Goal: Transaction & Acquisition: Download file/media

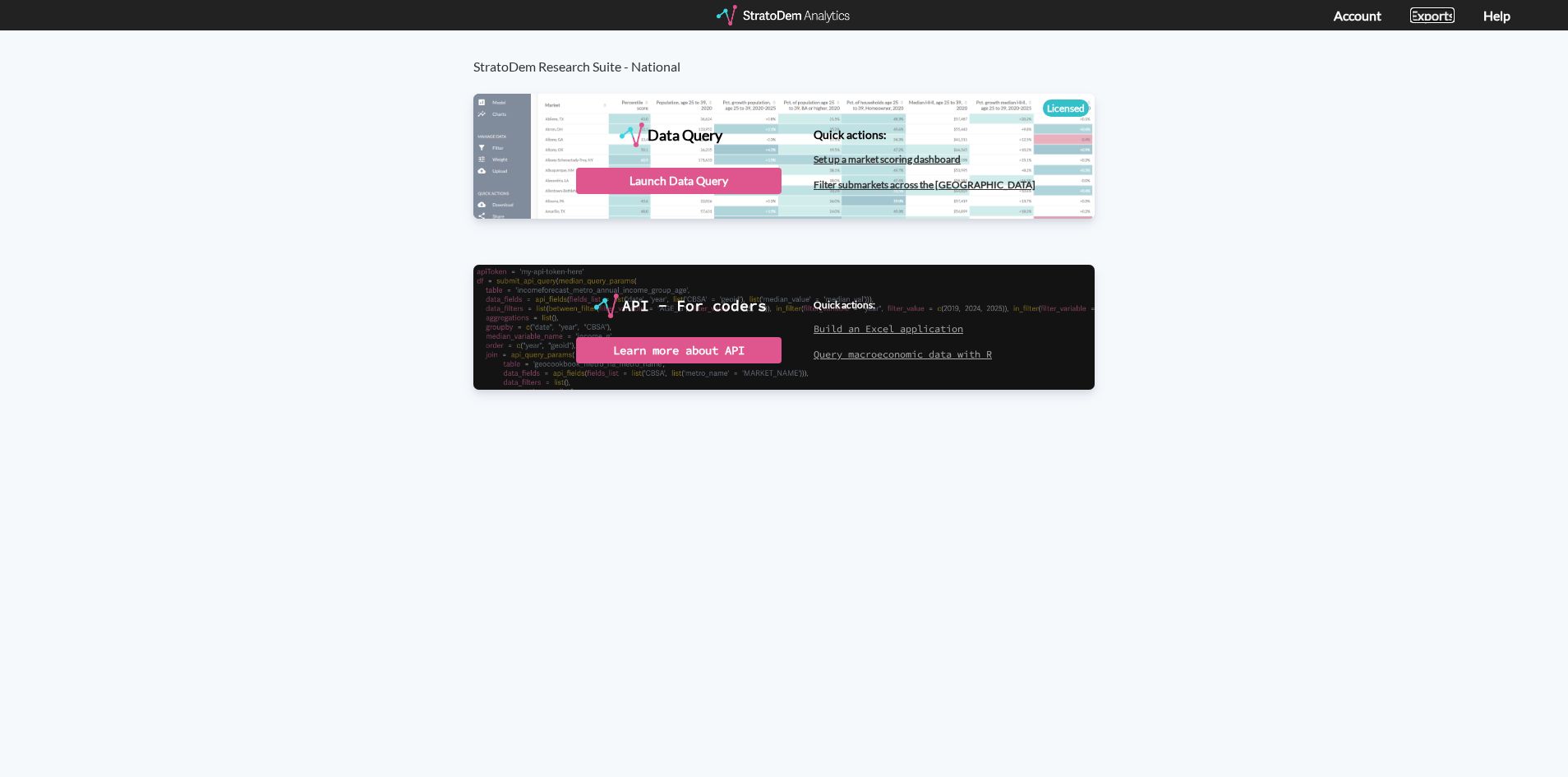
click at [1415, 13] on link "Exports" at bounding box center [1433, 15] width 45 height 16
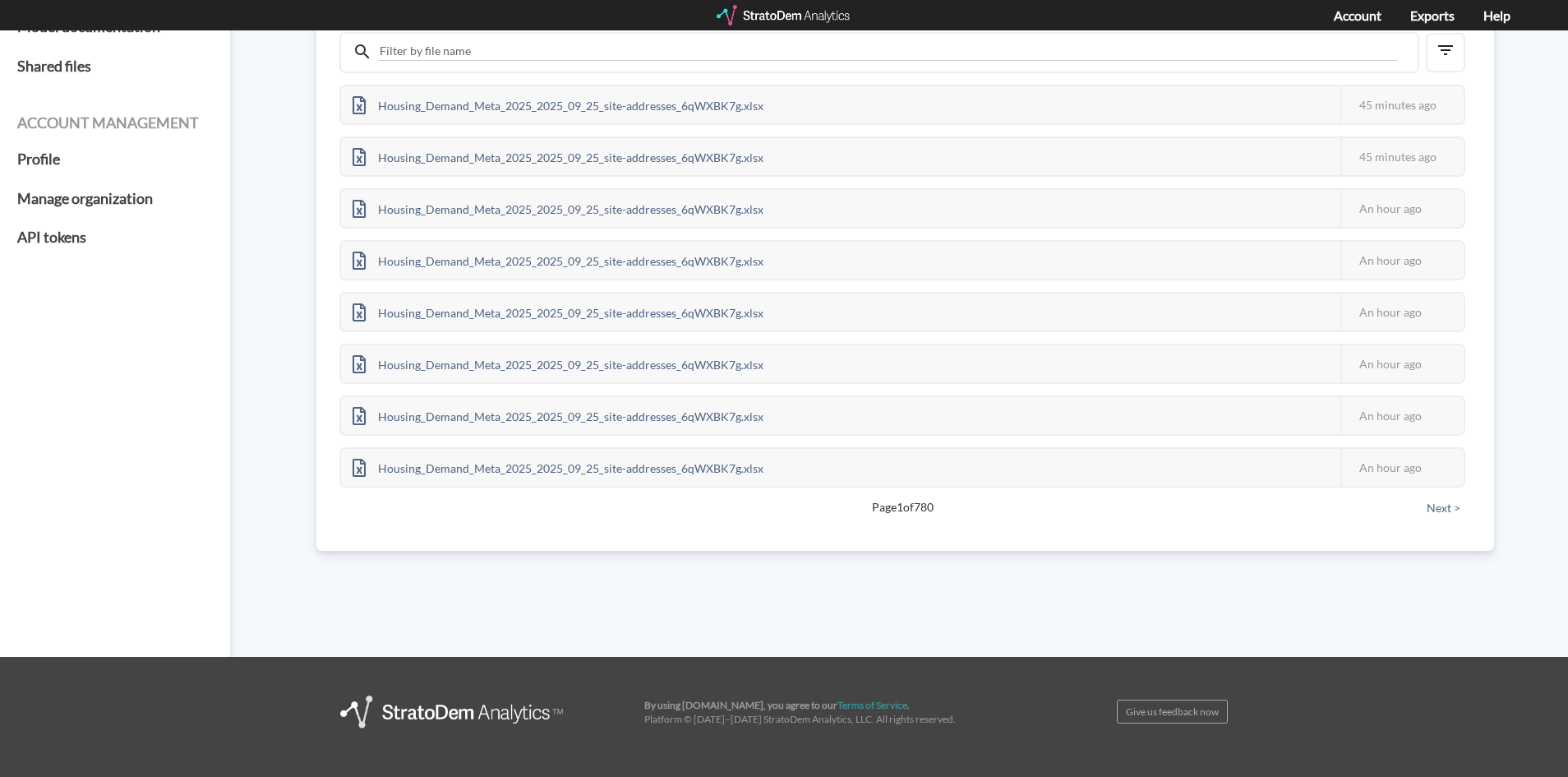
scroll to position [199, 0]
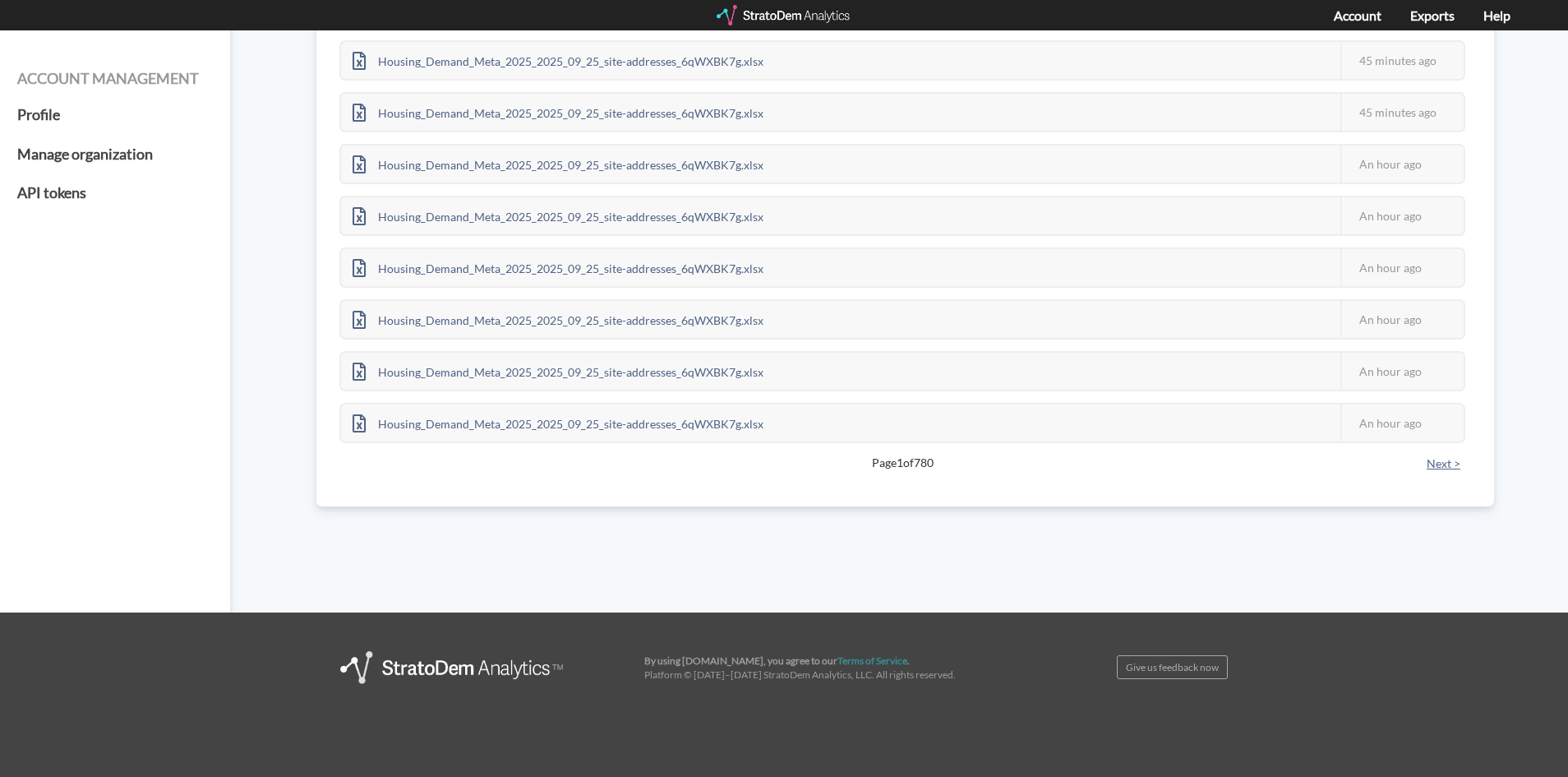
click at [1443, 458] on button "Next >" at bounding box center [1444, 463] width 44 height 18
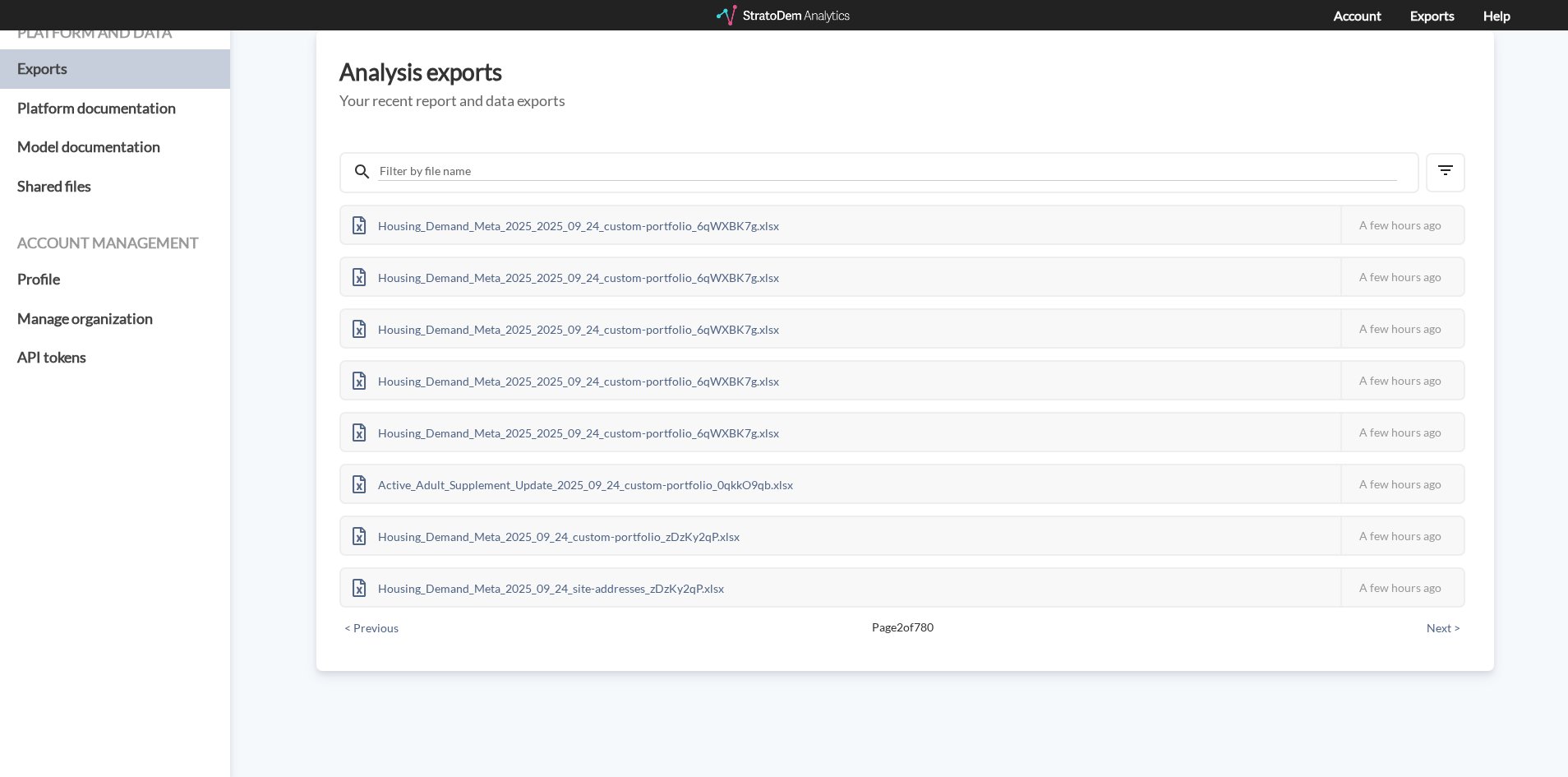
scroll to position [34, 0]
click at [1455, 628] on button "Next >" at bounding box center [1444, 628] width 44 height 18
click at [1445, 635] on button "Next >" at bounding box center [1444, 628] width 44 height 18
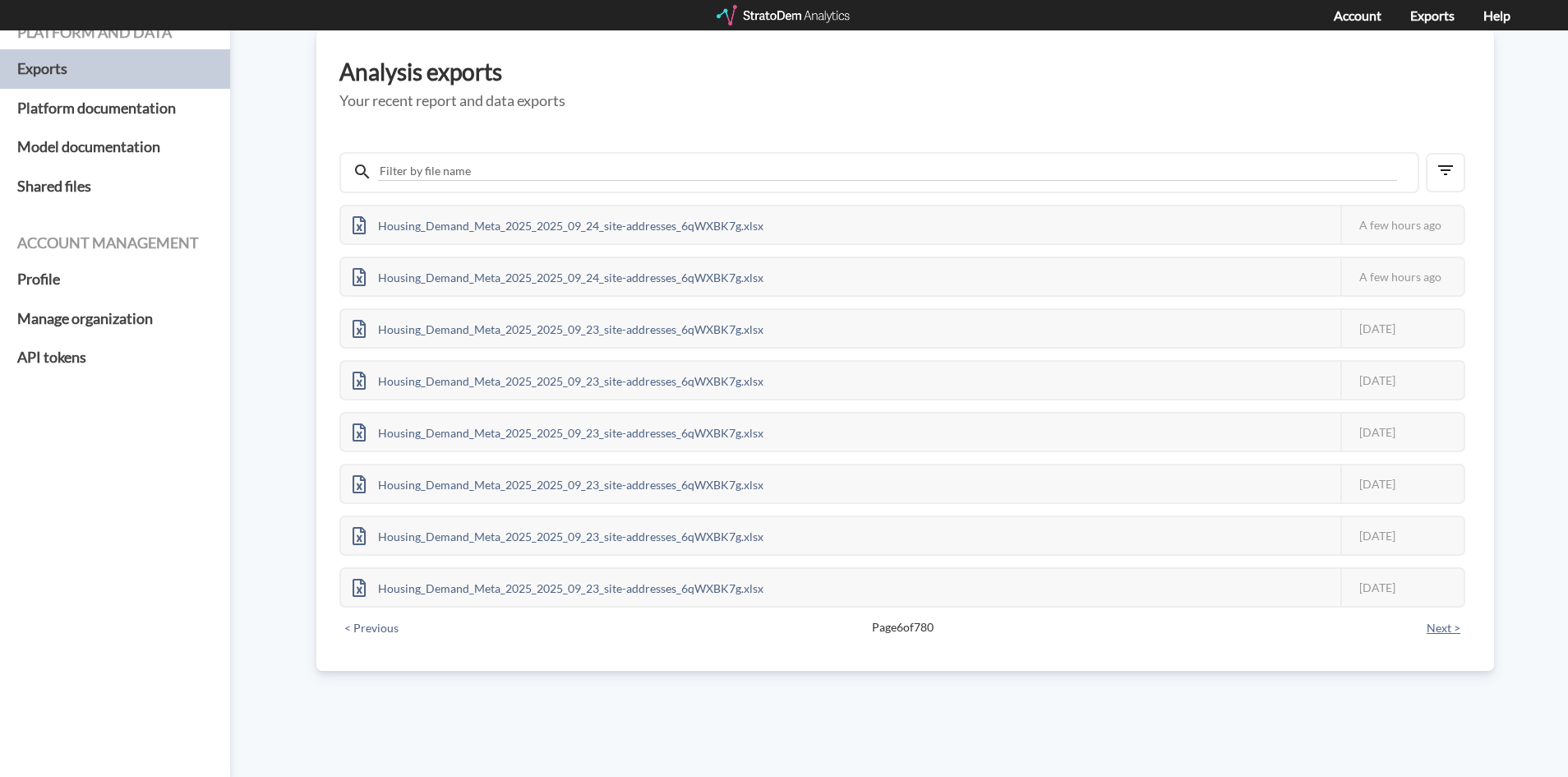
click at [1445, 635] on button "Next >" at bounding box center [1444, 628] width 44 height 18
click at [352, 623] on button "< Previous" at bounding box center [371, 628] width 64 height 18
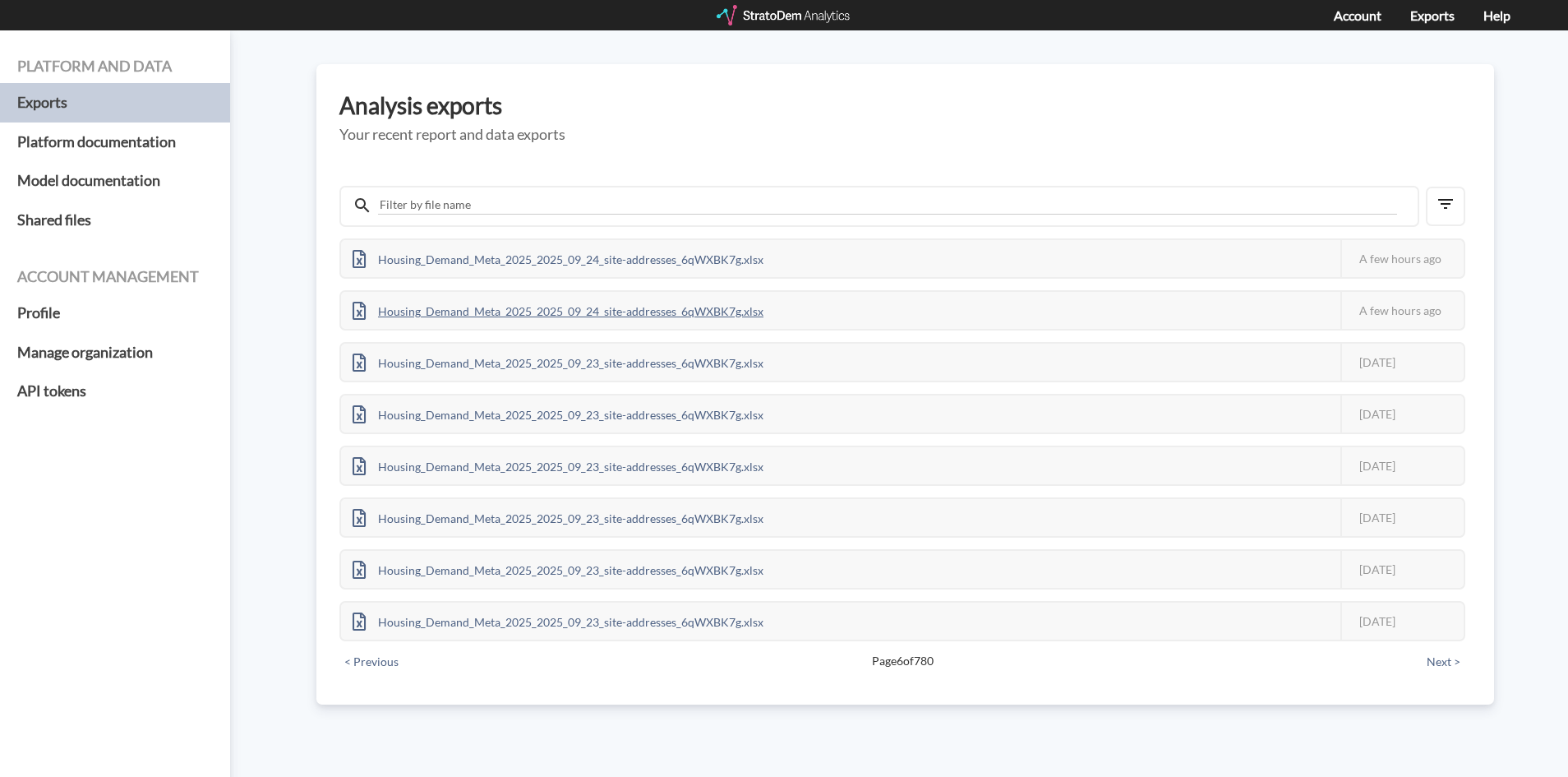
scroll to position [0, 0]
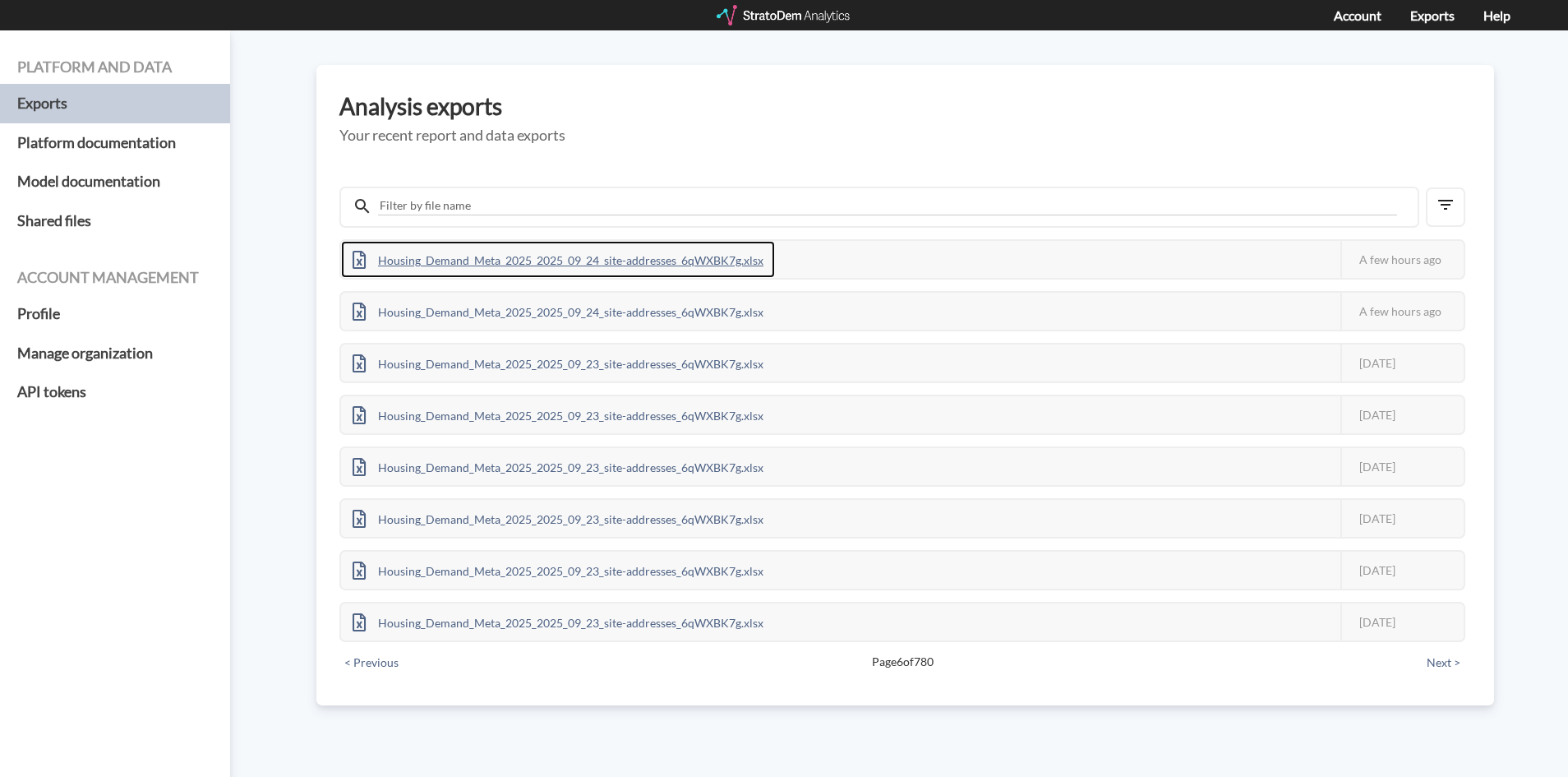
click at [614, 253] on div "Housing_Demand_Meta_2025_2025_09_24_site-addresses_6qWXBK7g.xlsx" at bounding box center [559, 260] width 434 height 37
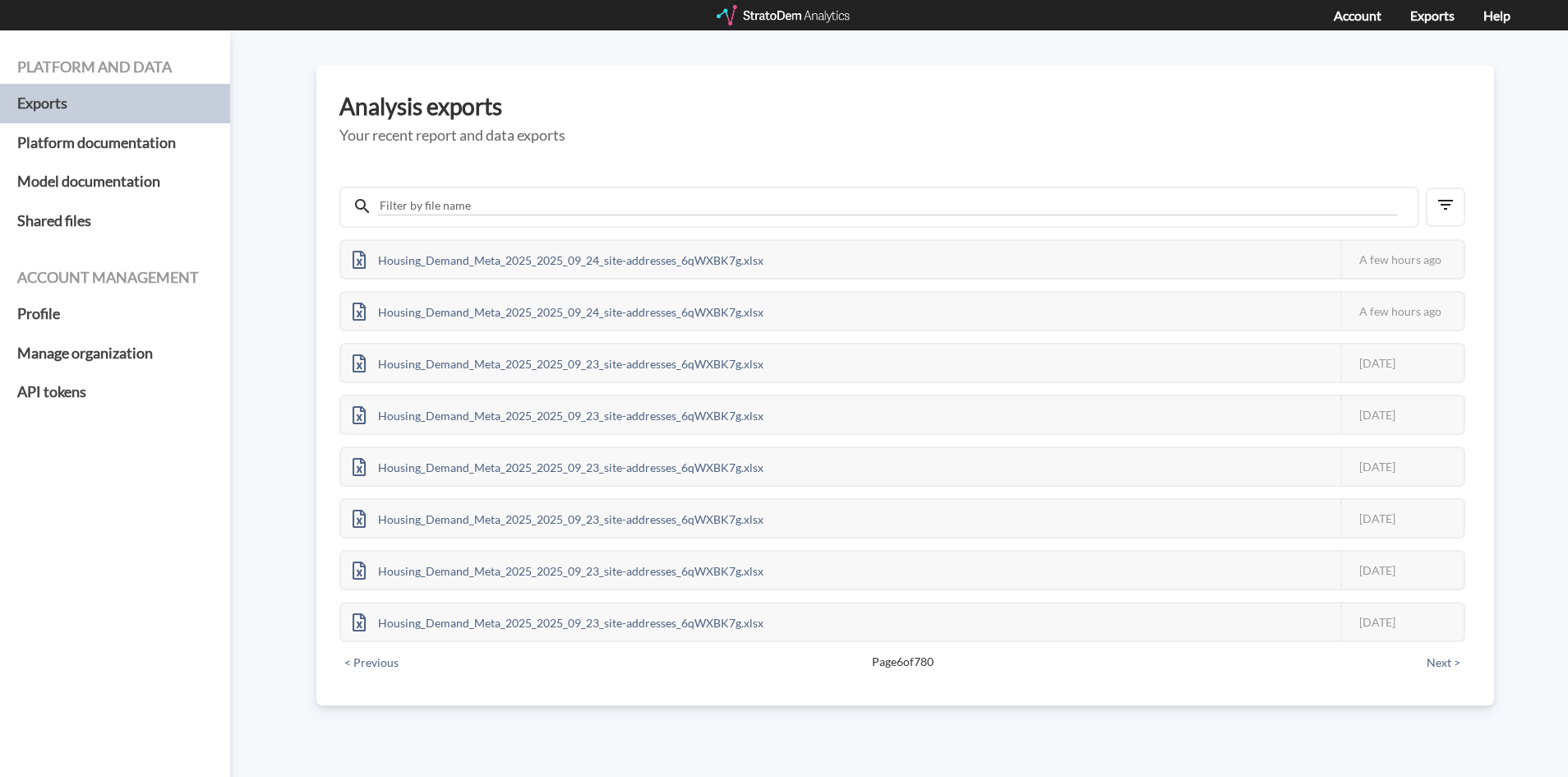
click at [652, 193] on div at bounding box center [880, 207] width 1080 height 41
click at [649, 201] on input "text" at bounding box center [888, 206] width 1020 height 19
type input "i"
type input "a"
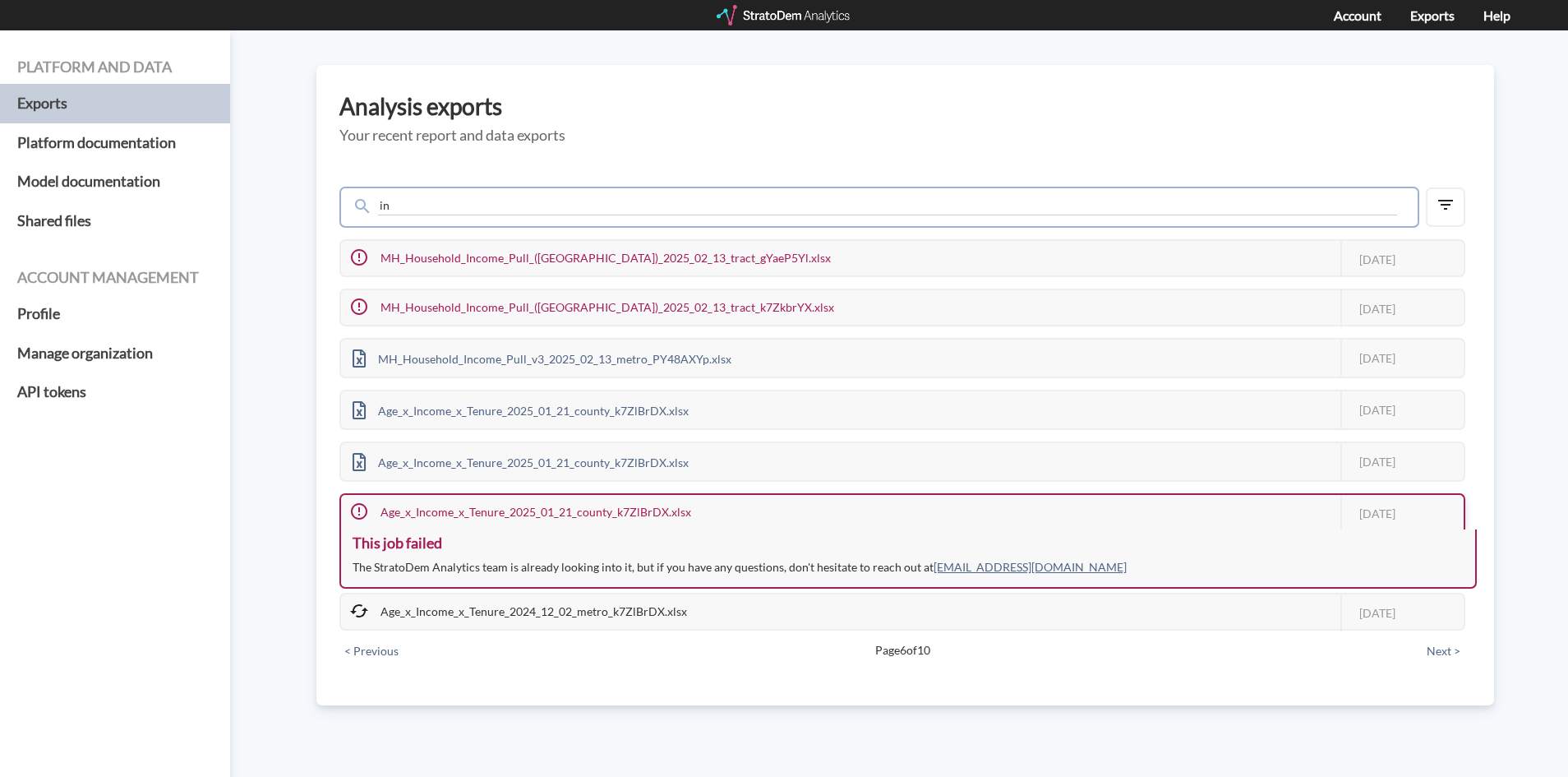
type input "i"
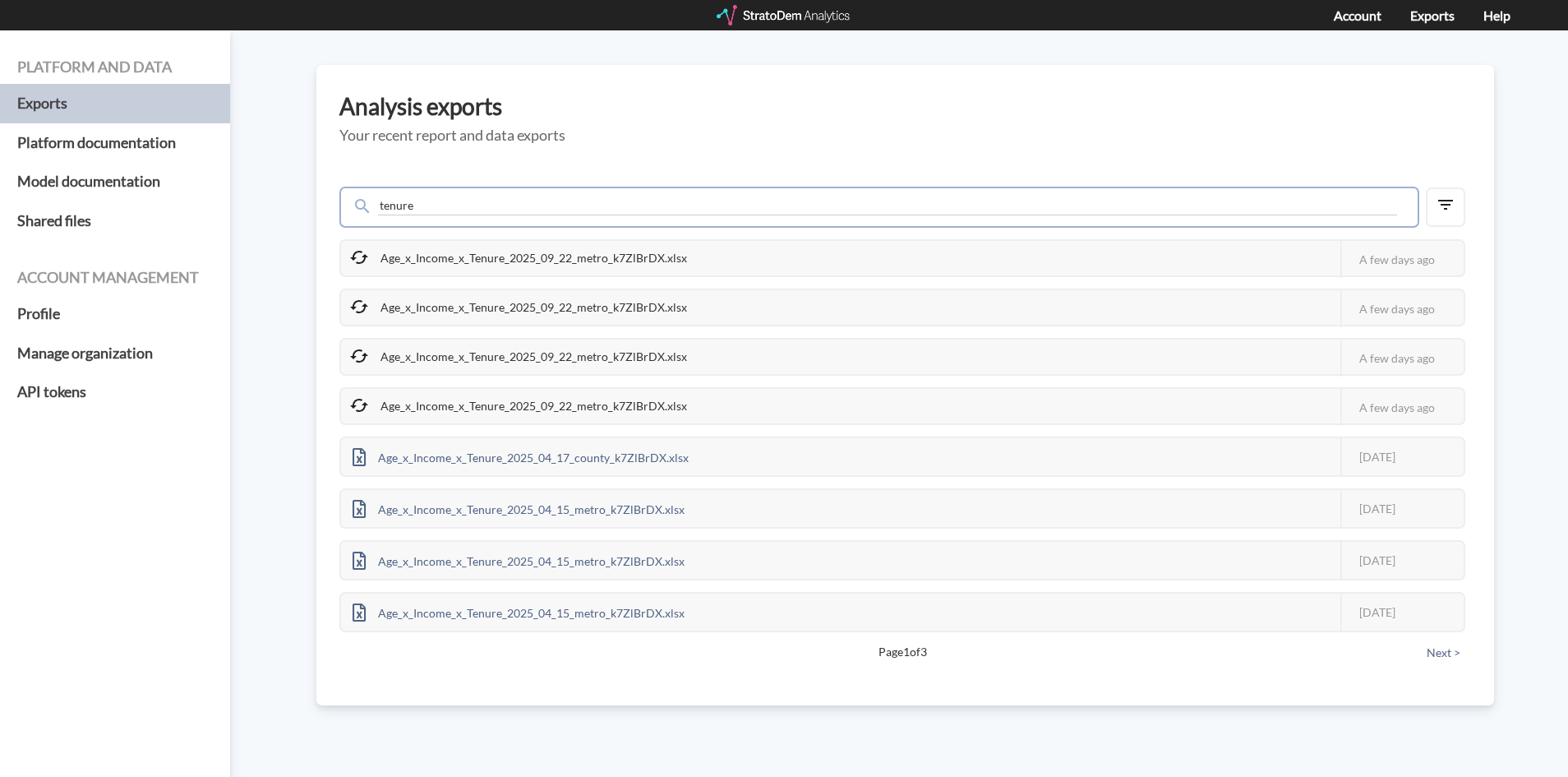
type input "tenure"
click at [630, 259] on div "Age_x_Income_x_Tenure_2025_09_22_metro_k7ZlBrDX.xlsx" at bounding box center [520, 258] width 357 height 34
